Goal: Information Seeking & Learning: Learn about a topic

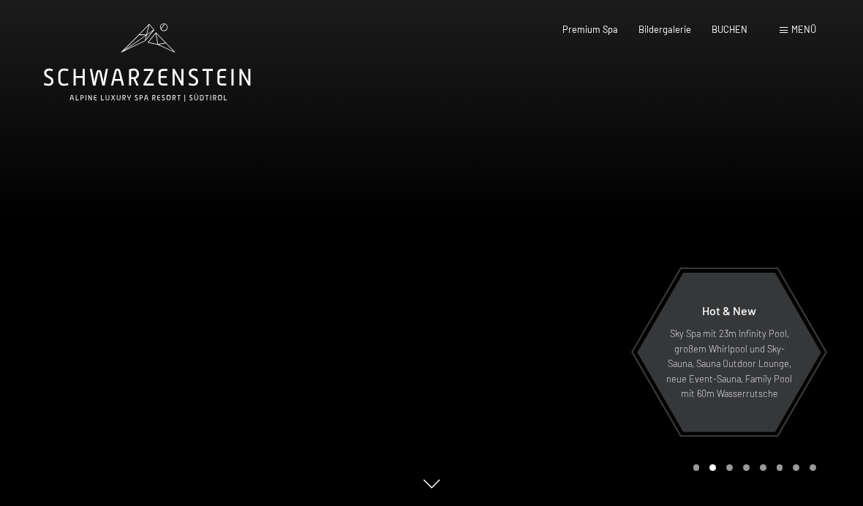
click at [807, 34] on span "Menü" at bounding box center [803, 29] width 25 height 12
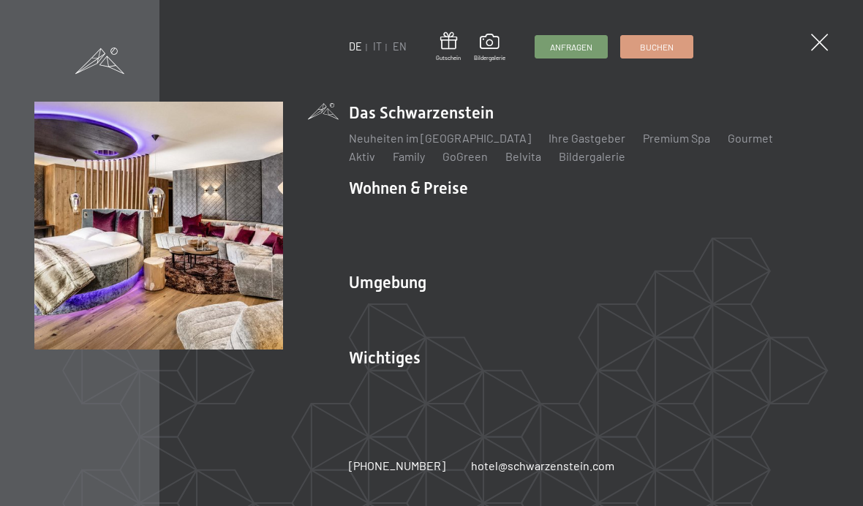
click at [522, 207] on link "Zimmer & Preise" at bounding box center [503, 213] width 85 height 14
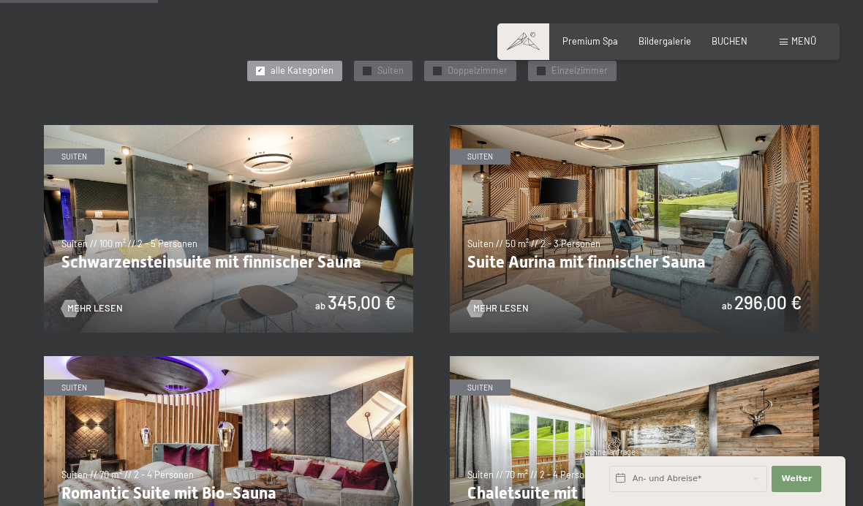
scroll to position [656, 0]
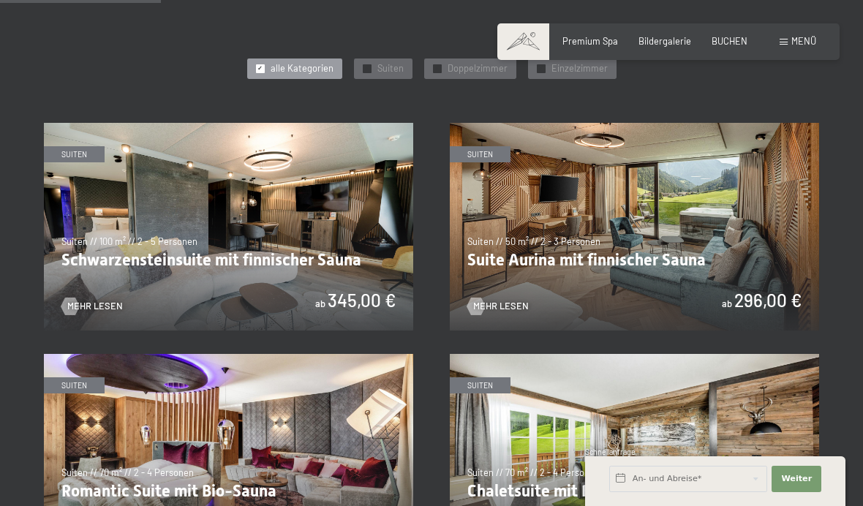
click at [374, 219] on img at bounding box center [228, 227] width 369 height 208
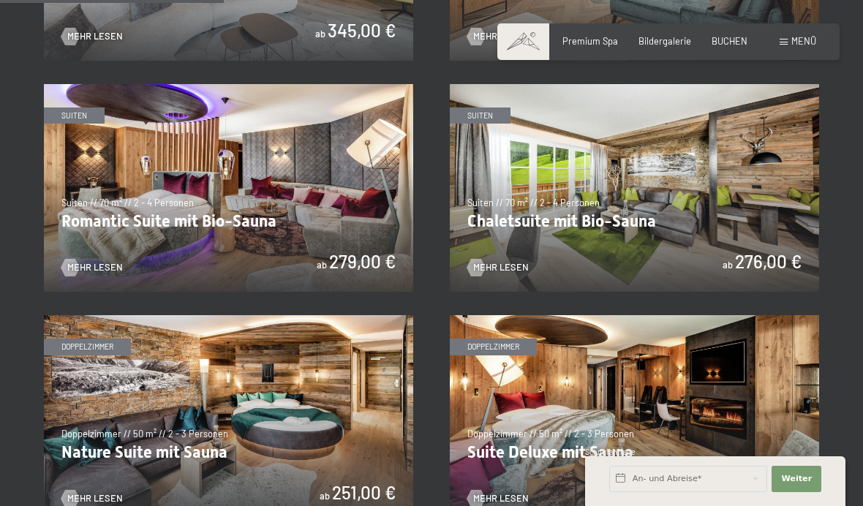
scroll to position [928, 0]
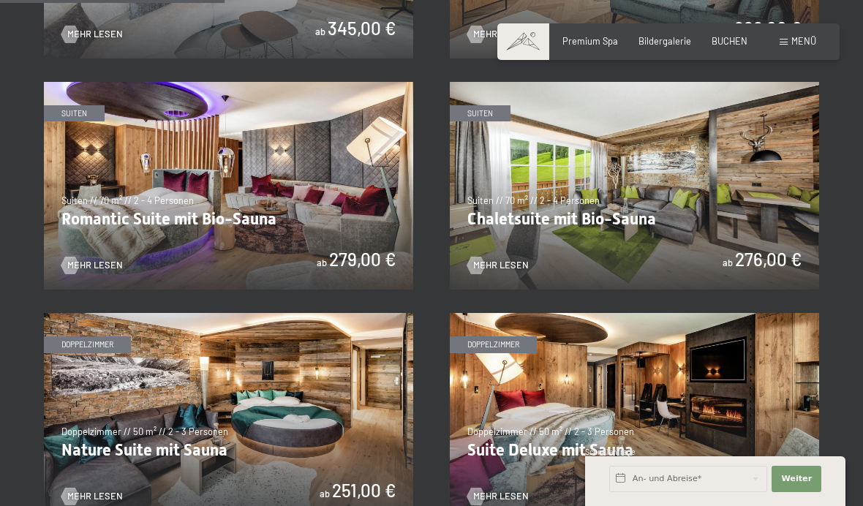
click at [577, 185] on img at bounding box center [634, 186] width 369 height 208
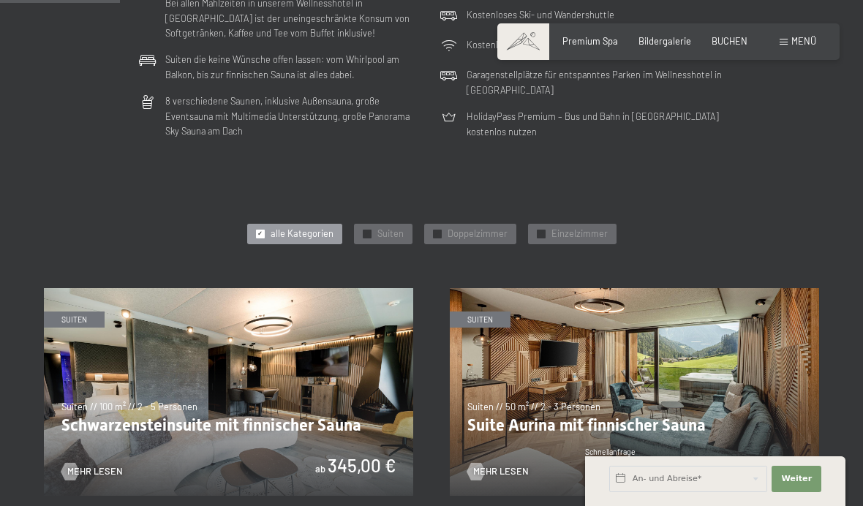
scroll to position [489, 0]
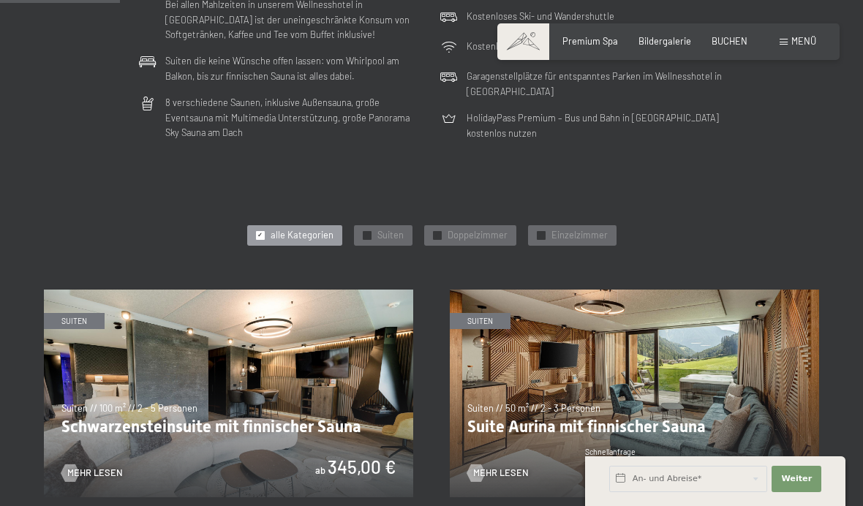
click at [542, 398] on img at bounding box center [634, 393] width 369 height 208
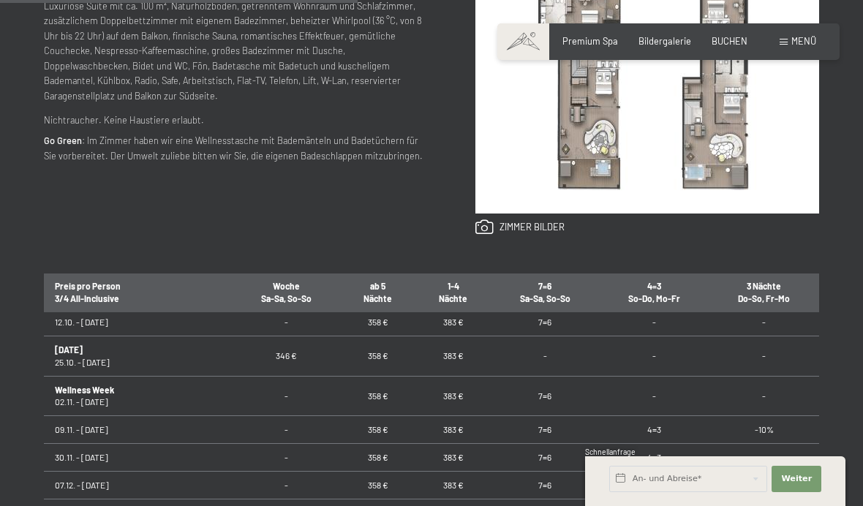
scroll to position [667, 0]
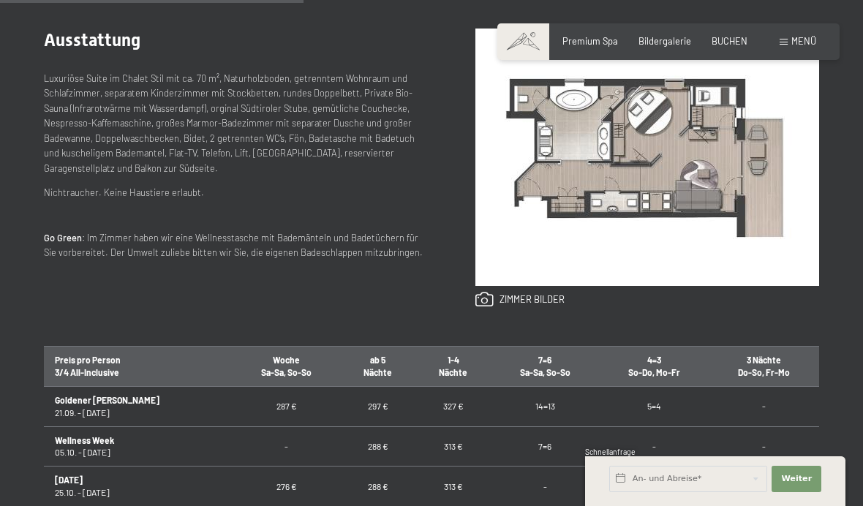
scroll to position [592, 0]
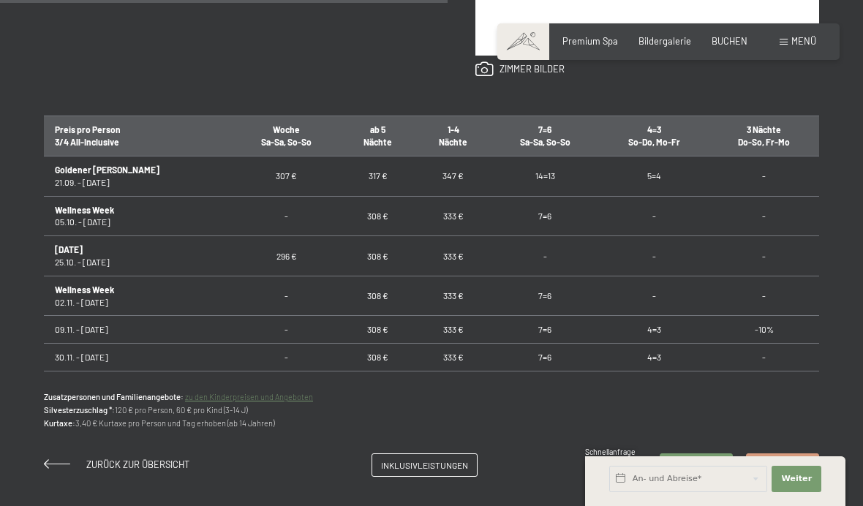
click at [800, 42] on span "Menü" at bounding box center [803, 41] width 25 height 12
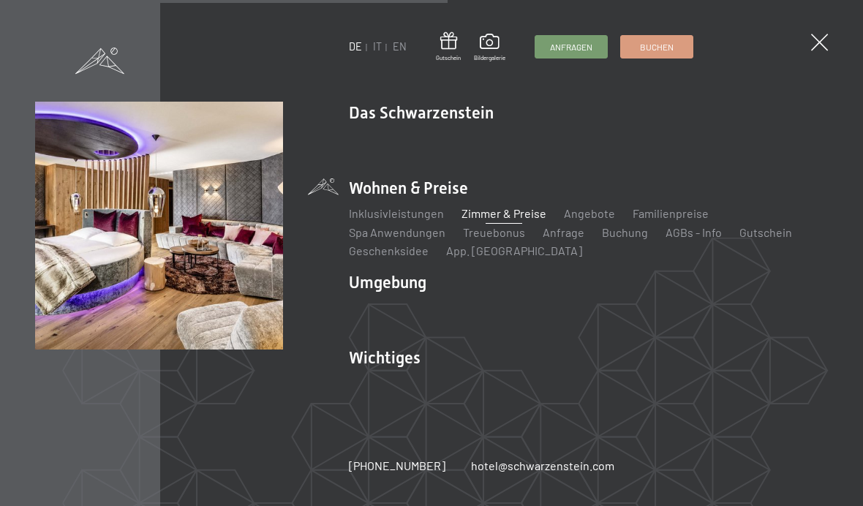
click at [505, 239] on link "Treuebonus" at bounding box center [494, 232] width 62 height 14
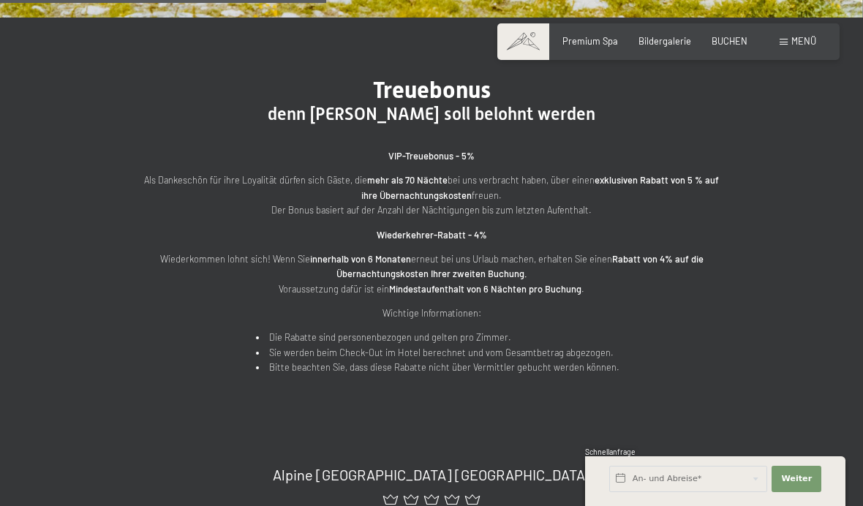
scroll to position [458, 0]
click at [575, 42] on span "Premium Spa" at bounding box center [590, 41] width 56 height 12
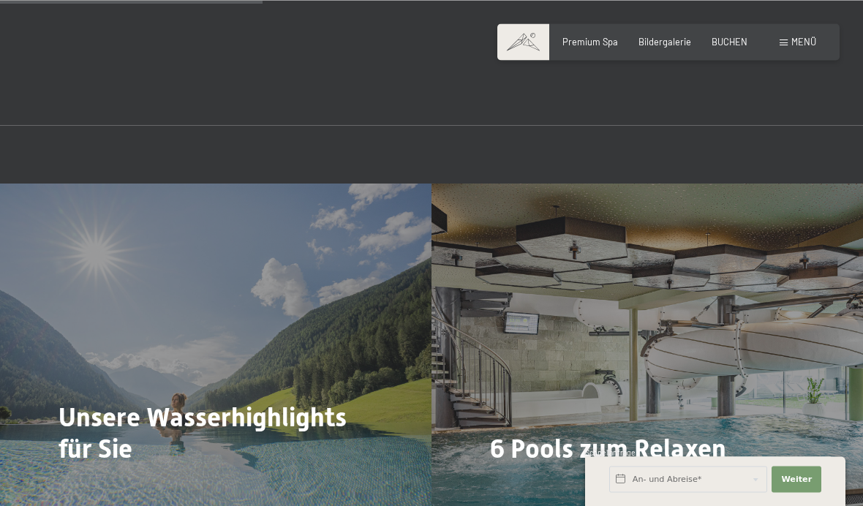
scroll to position [2510, 0]
